Goal: Task Accomplishment & Management: Manage account settings

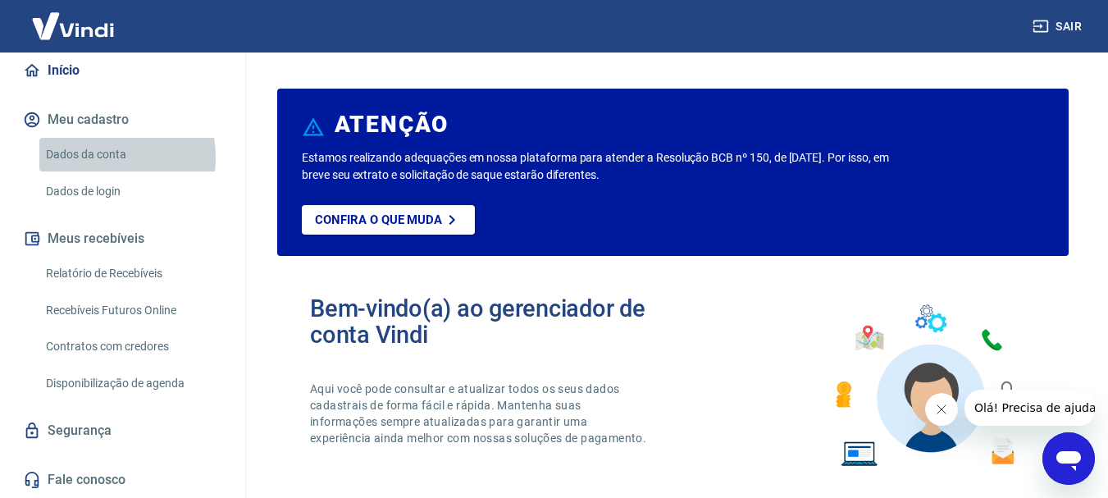
click at [88, 157] on link "Dados da conta" at bounding box center [132, 155] width 186 height 34
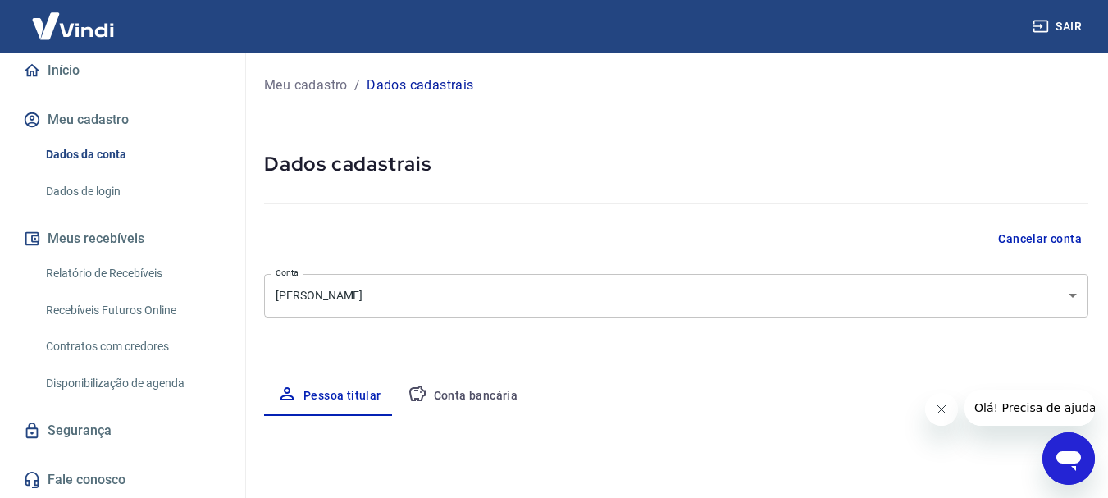
select select "SP"
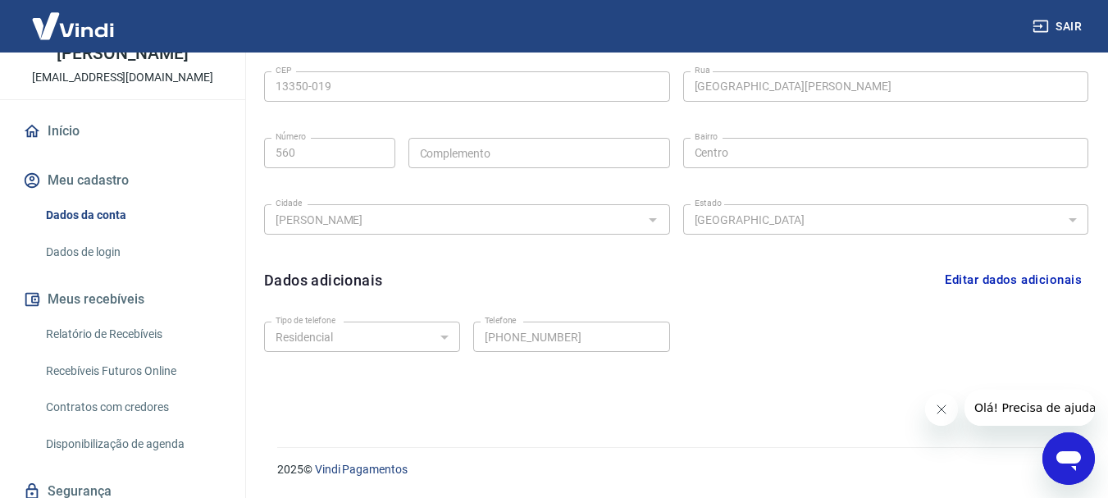
scroll to position [153, 0]
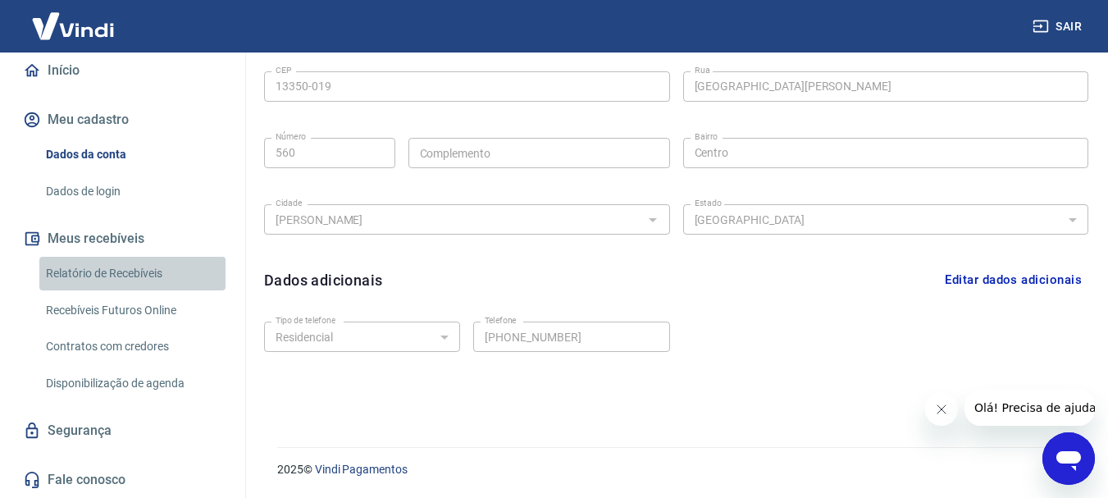
click at [141, 271] on link "Relatório de Recebíveis" at bounding box center [132, 274] width 186 height 34
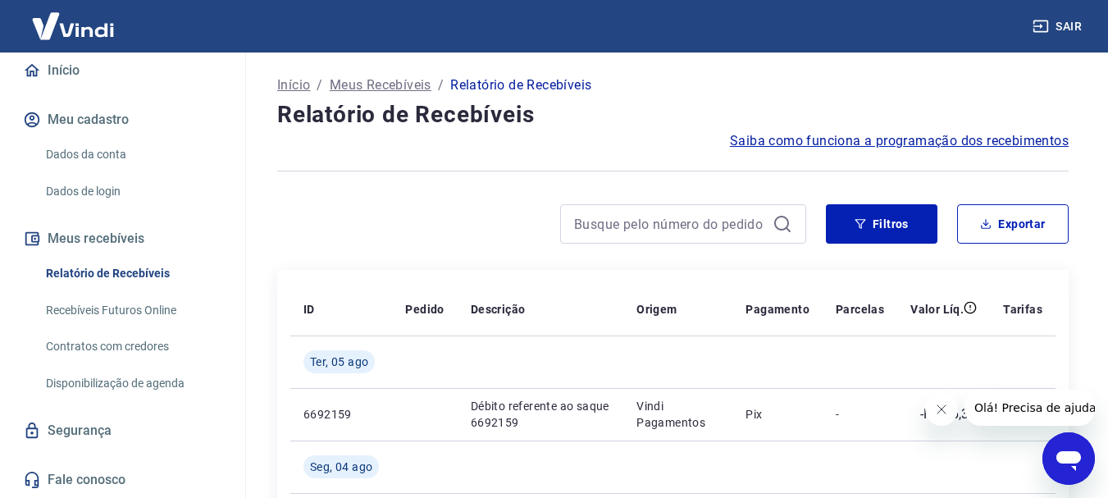
scroll to position [164, 0]
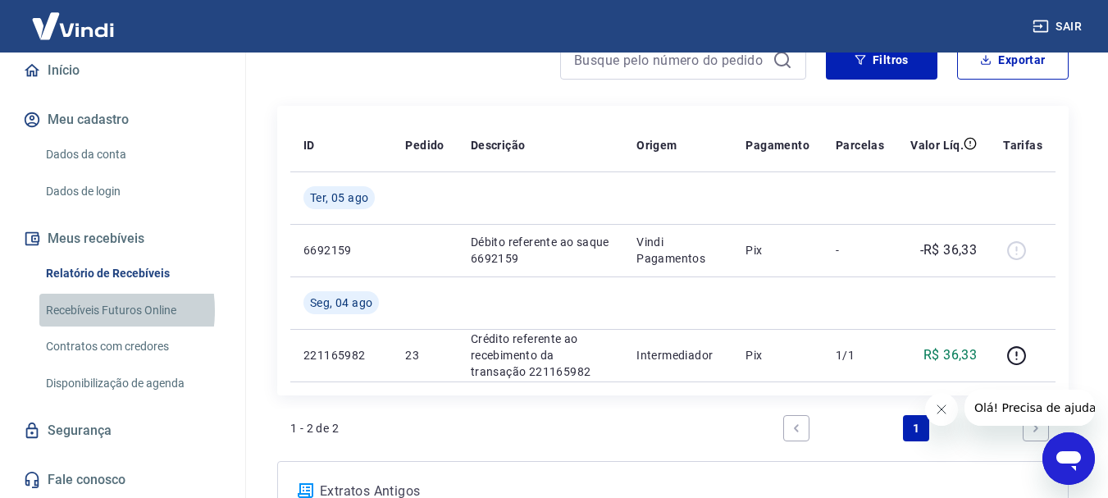
click at [80, 310] on link "Recebíveis Futuros Online" at bounding box center [132, 311] width 186 height 34
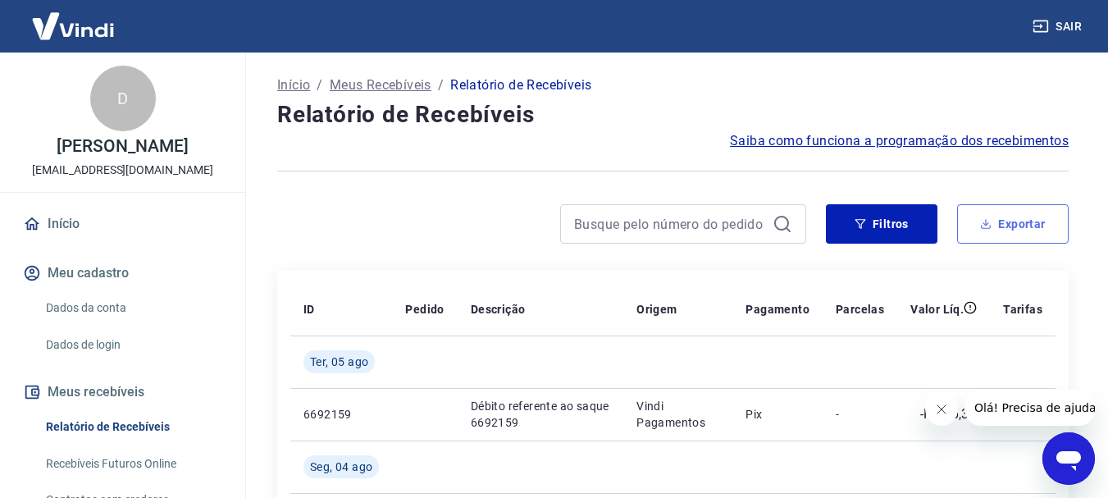
click at [989, 217] on button "Exportar" at bounding box center [1013, 223] width 112 height 39
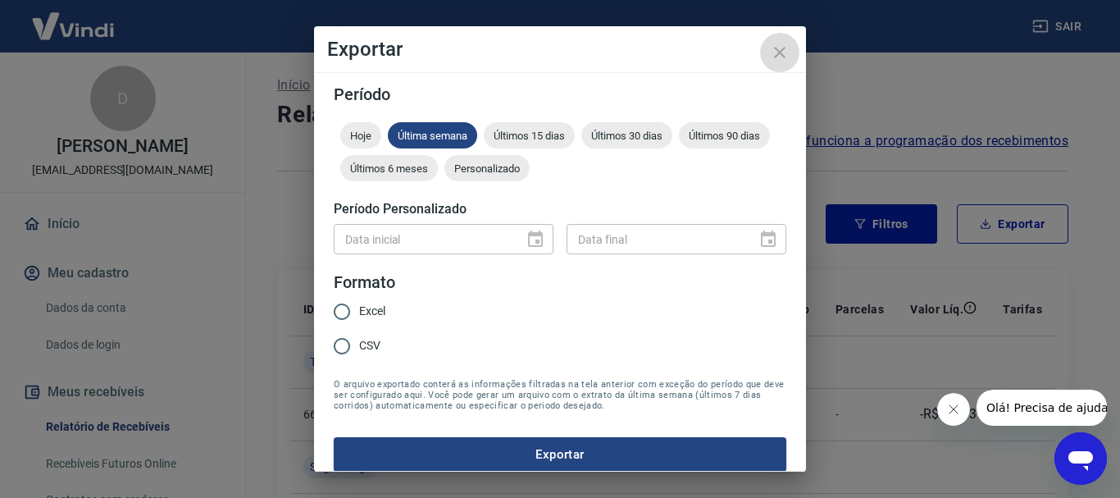
click at [781, 54] on icon "close" at bounding box center [779, 52] width 11 height 11
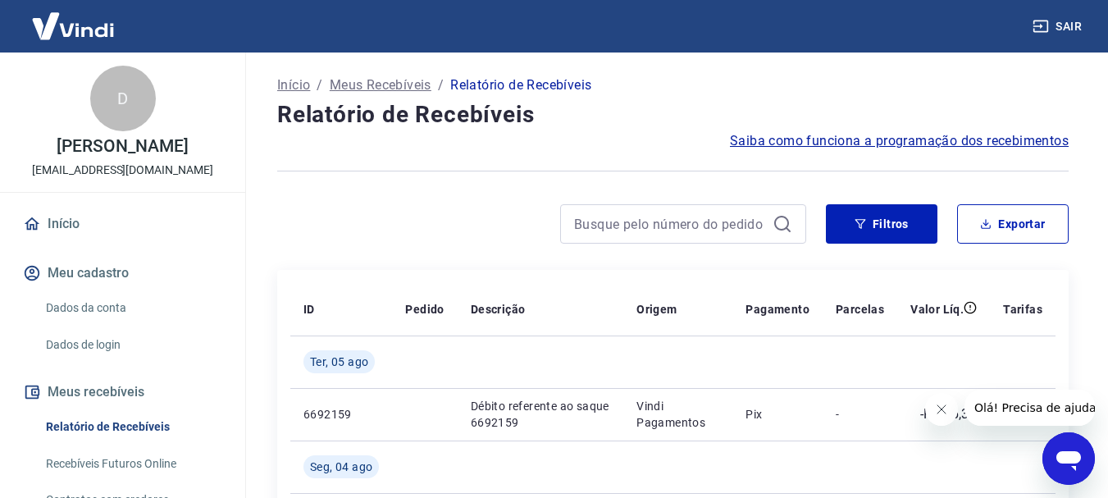
click at [851, 144] on span "Saiba como funciona a programação dos recebimentos" at bounding box center [899, 141] width 339 height 20
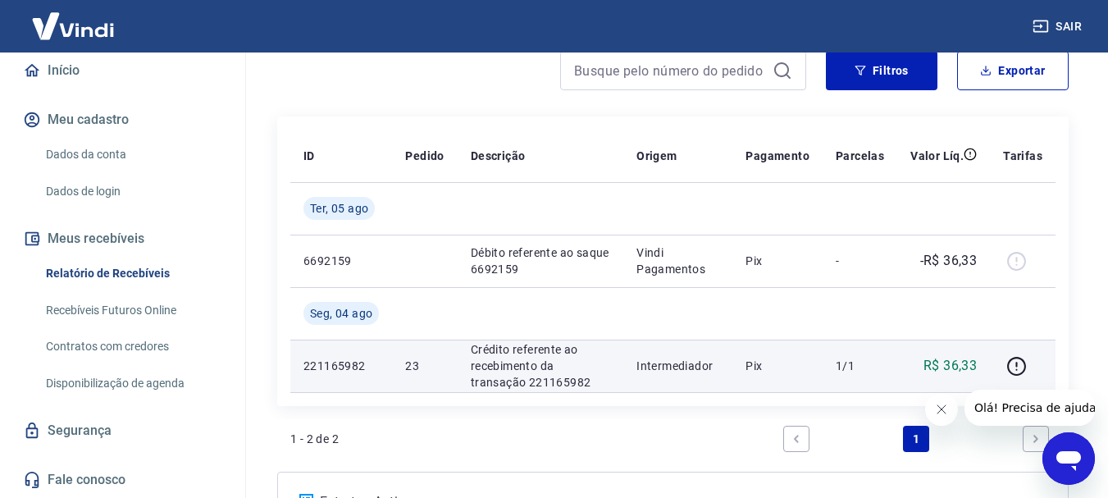
scroll to position [317, 0]
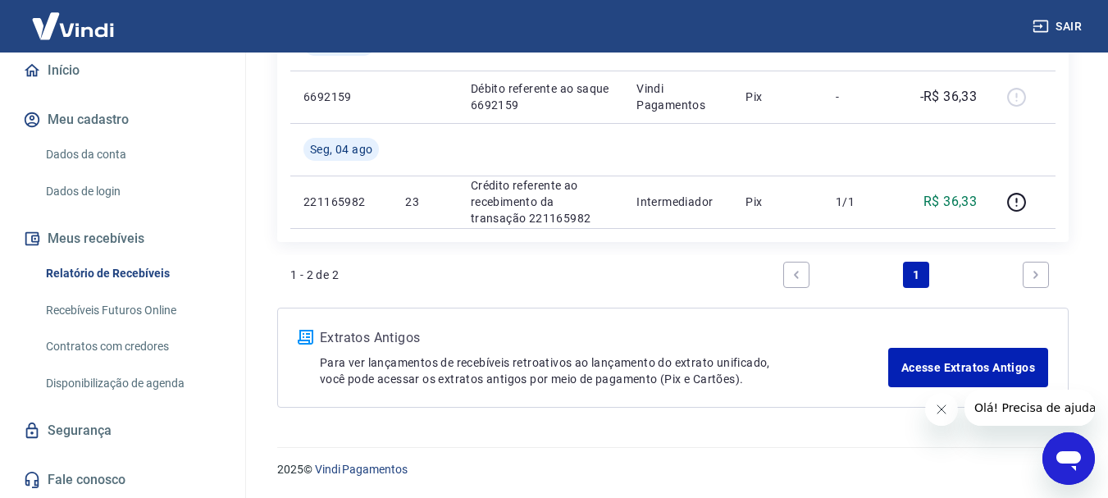
click at [940, 410] on icon "Fechar mensagem da empresa" at bounding box center [940, 409] width 13 height 13
click at [99, 271] on link "Relatório de Recebíveis" at bounding box center [132, 274] width 186 height 34
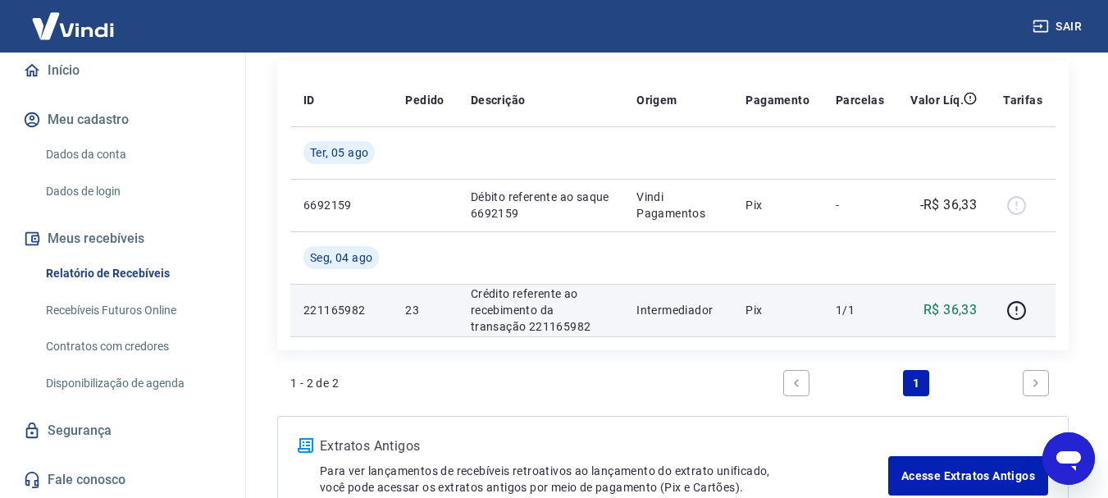
scroll to position [153, 0]
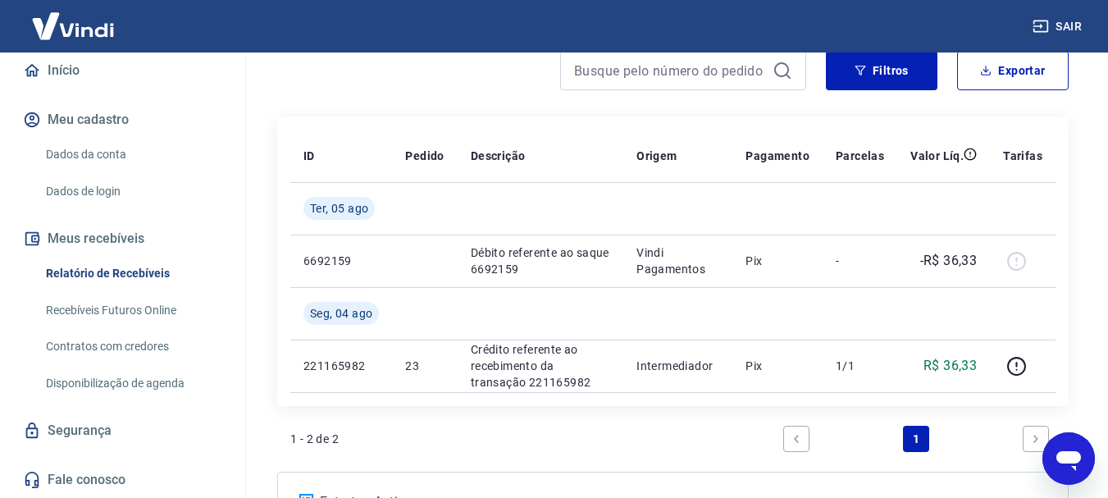
click at [107, 312] on link "Recebíveis Futuros Online" at bounding box center [132, 311] width 186 height 34
